Goal: Find specific page/section: Find specific page/section

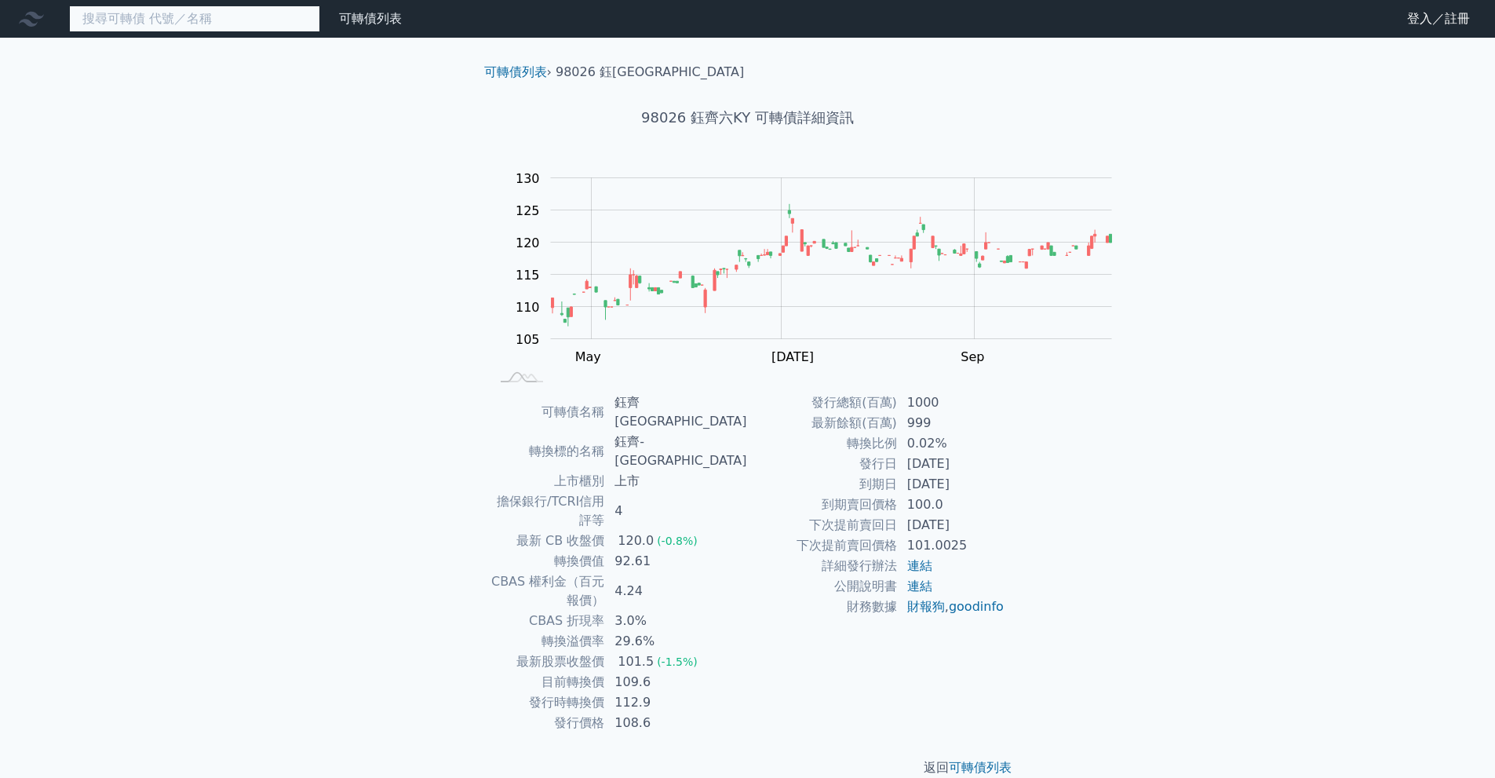
click at [254, 20] on input at bounding box center [194, 18] width 251 height 27
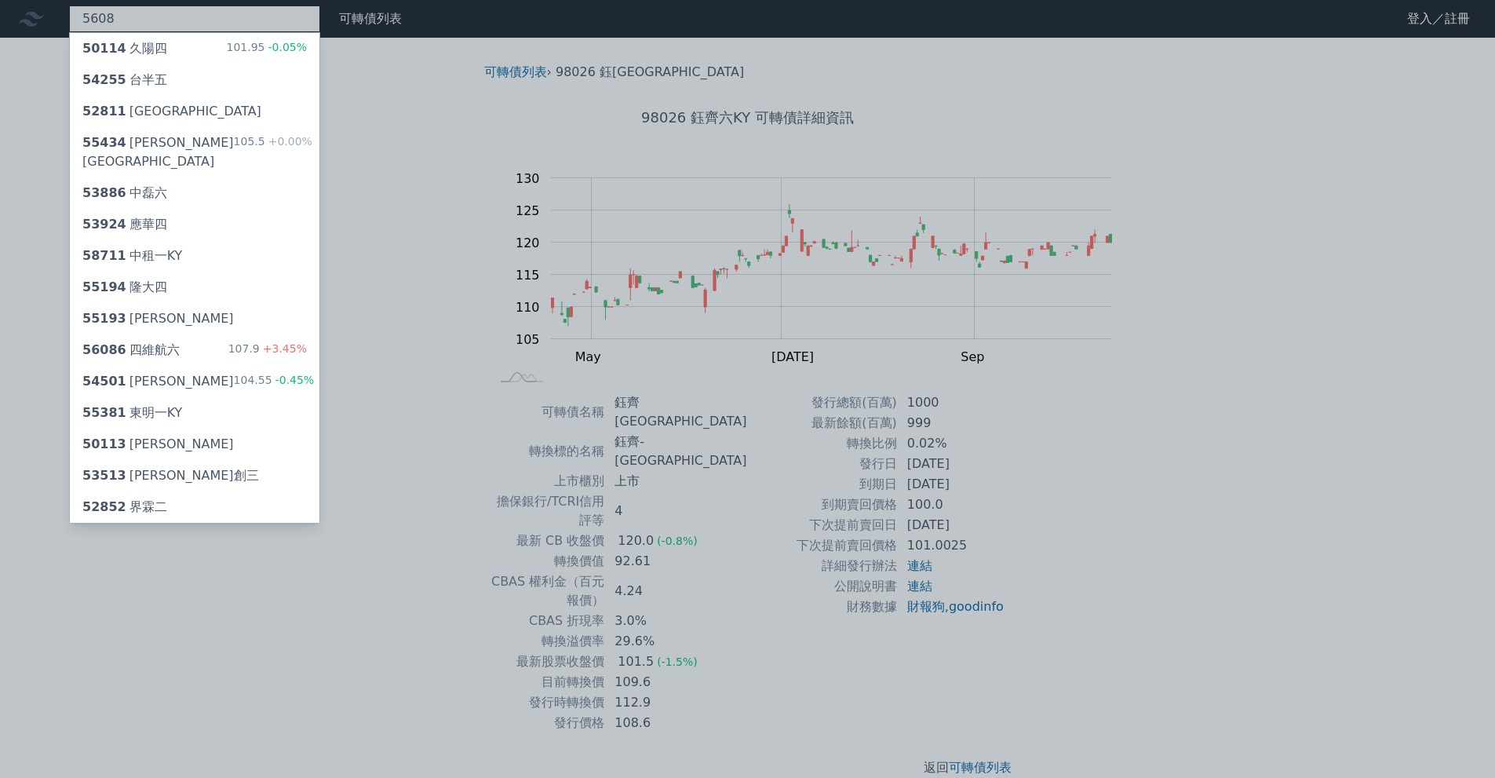
type input "5608"
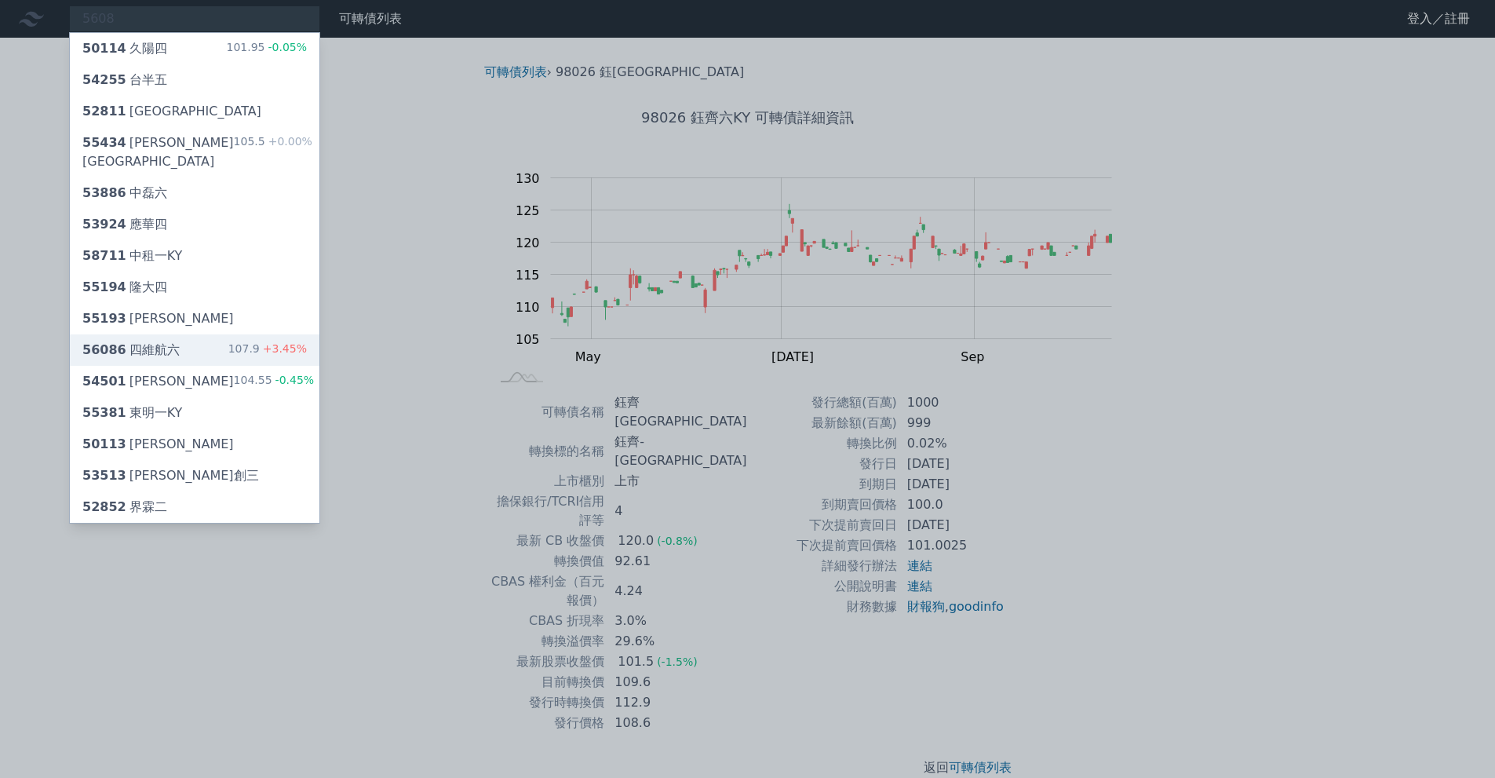
click at [280, 366] on div "56086 四維航六 107.9 +3.45%" at bounding box center [194, 349] width 249 height 31
click at [202, 17] on div at bounding box center [747, 389] width 1495 height 778
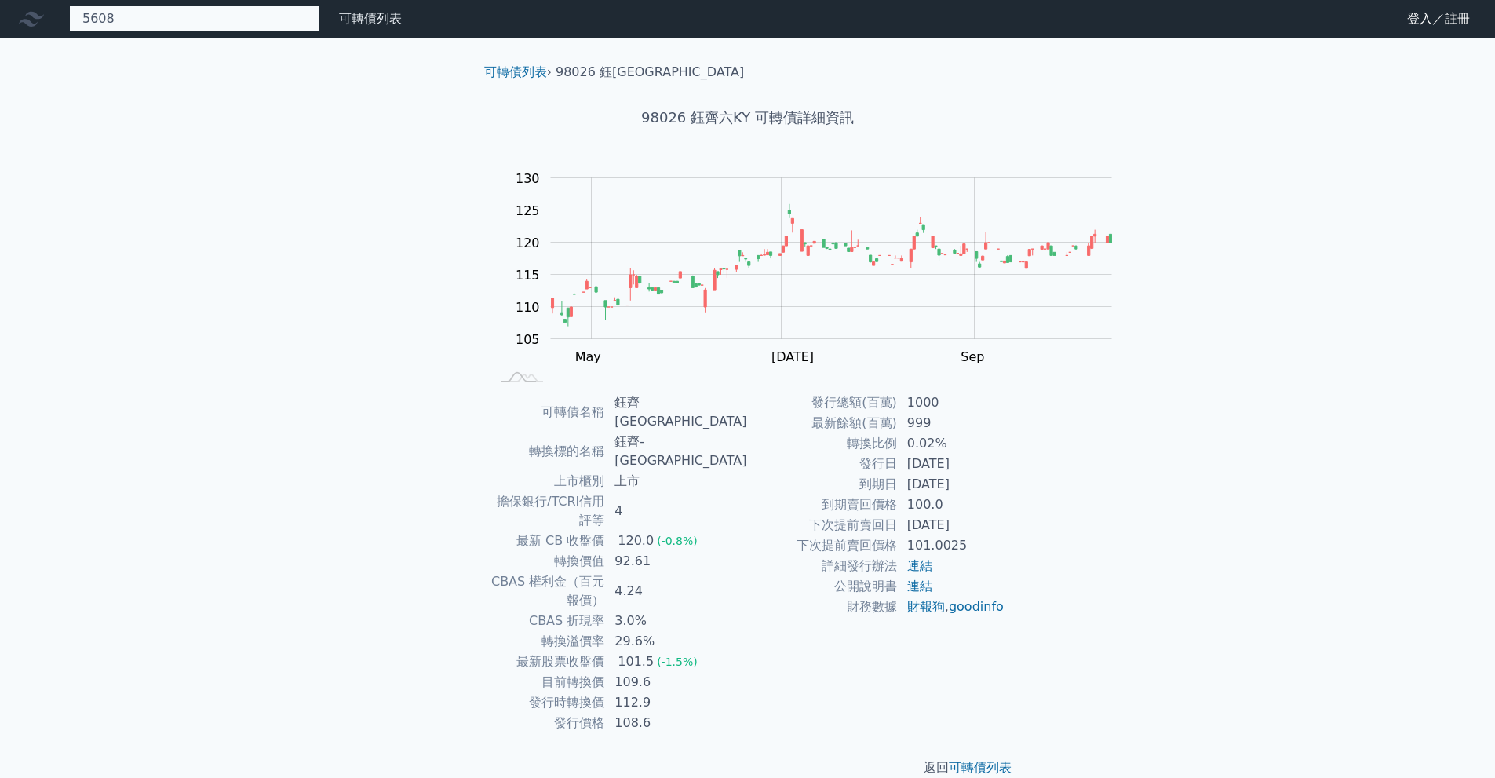
click at [198, 31] on div "5608 50114 久陽四 101.95 -0.05% 54255 台半五 52811 [GEOGRAPHIC_DATA] 55434 桓鼎四KY 105.…" at bounding box center [194, 18] width 251 height 27
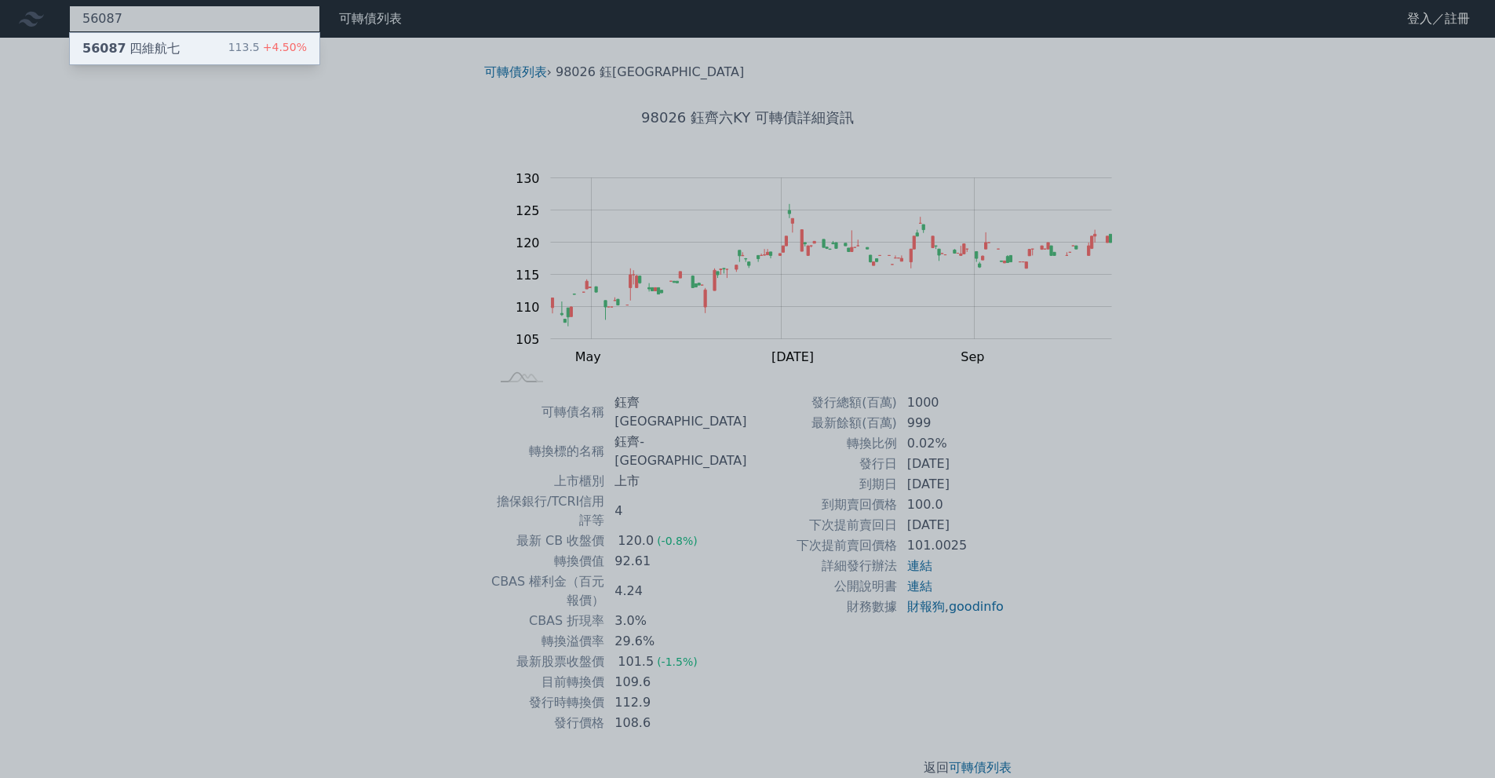
type input "56087"
click at [217, 52] on div "56087 四維航七 113.5 +4.50%" at bounding box center [194, 48] width 249 height 31
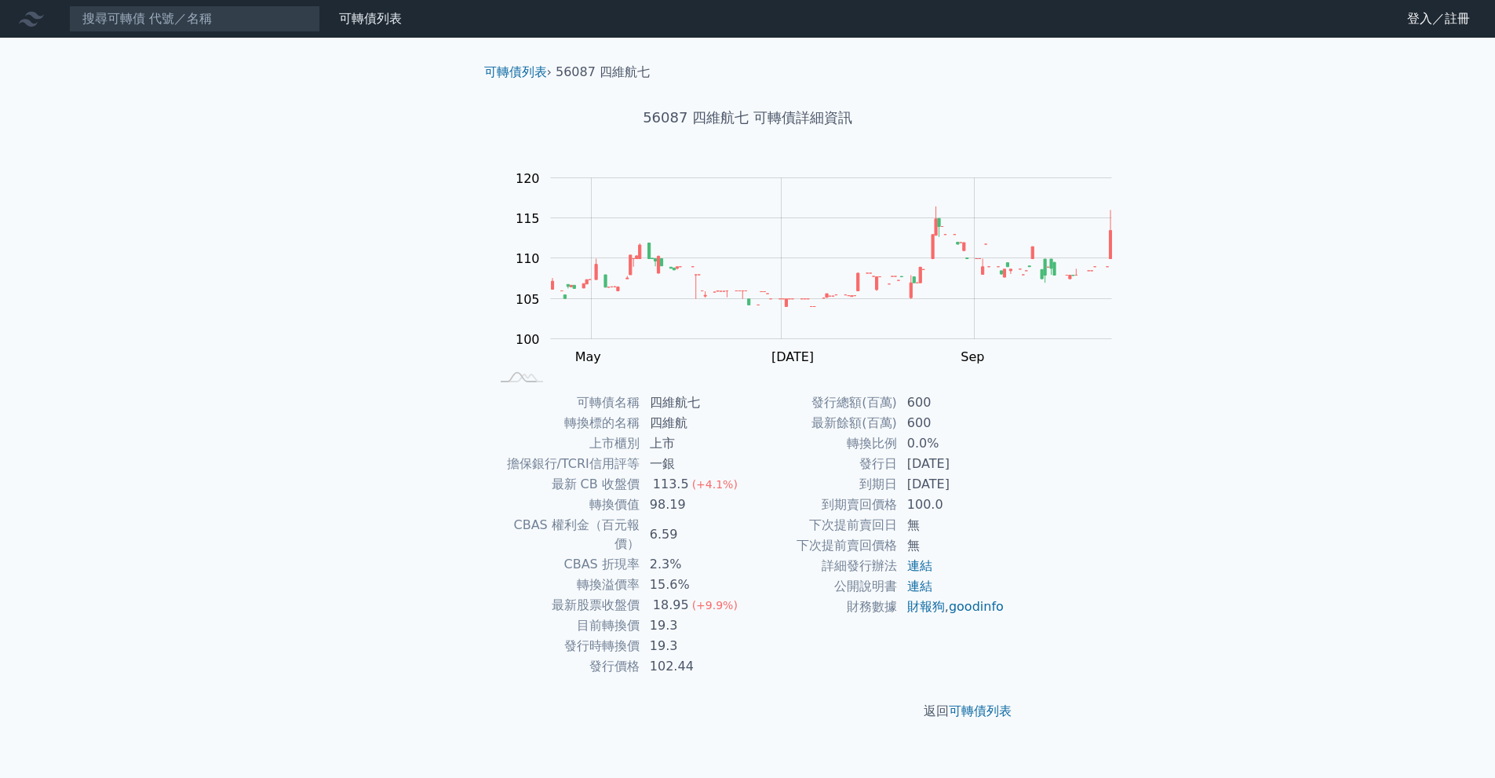
click at [308, 246] on div "可轉債列表 財務數據 可轉債列表 財務數據 登入／註冊 登入／註冊 可轉債列表 › 56087 四維航七 56087 四維航七 可轉債詳細資訊 Zoom Ou…" at bounding box center [747, 389] width 1495 height 778
click at [216, 20] on input at bounding box center [194, 18] width 251 height 27
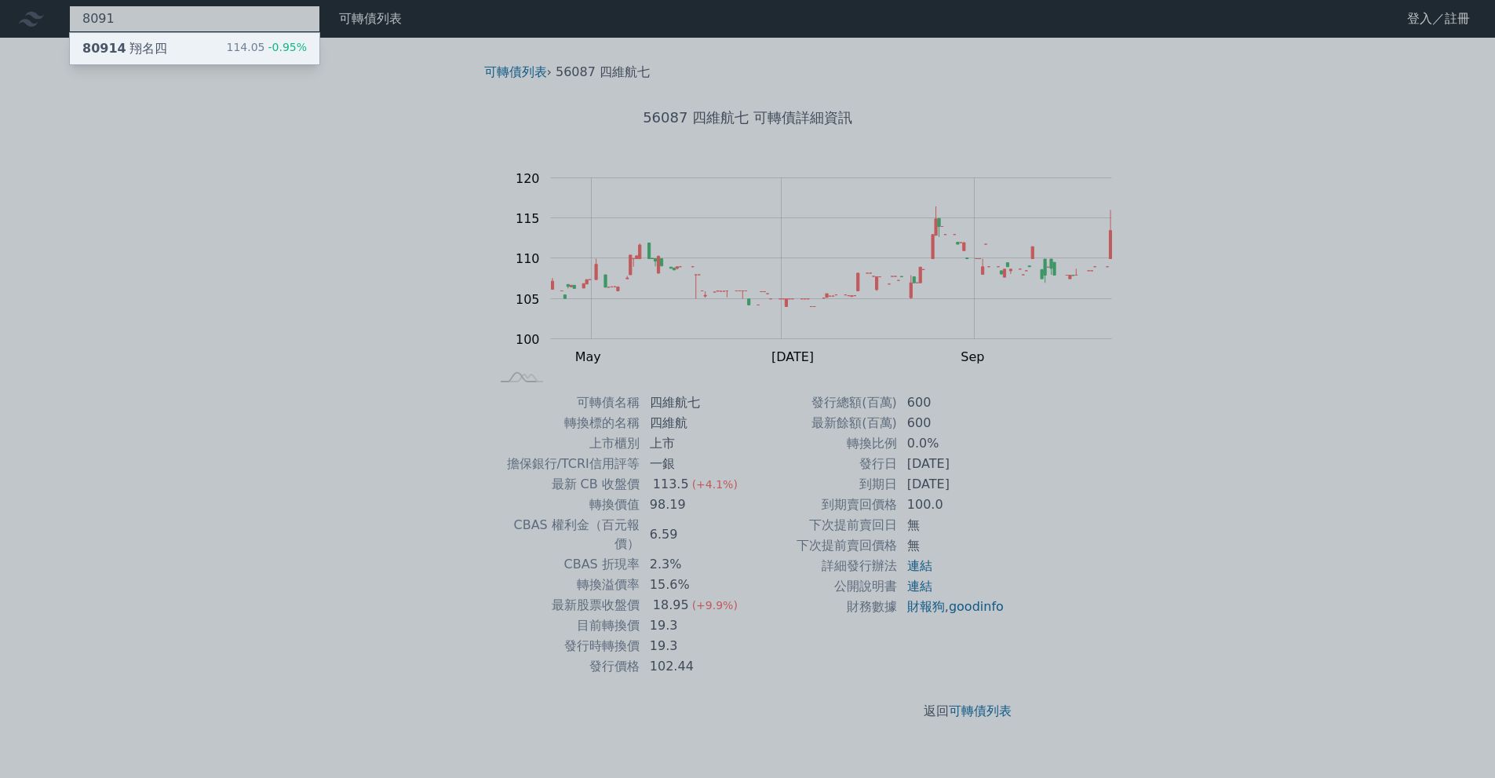
type input "8091"
click at [265, 63] on div "80914 翔名四 114.05 -0.95%" at bounding box center [194, 48] width 249 height 31
